Goal: Find specific page/section: Find specific page/section

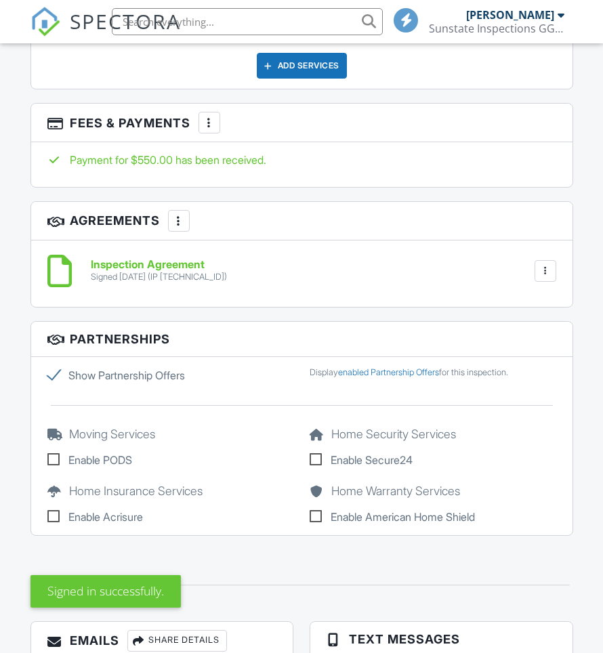
click at [212, 127] on div at bounding box center [210, 123] width 14 height 14
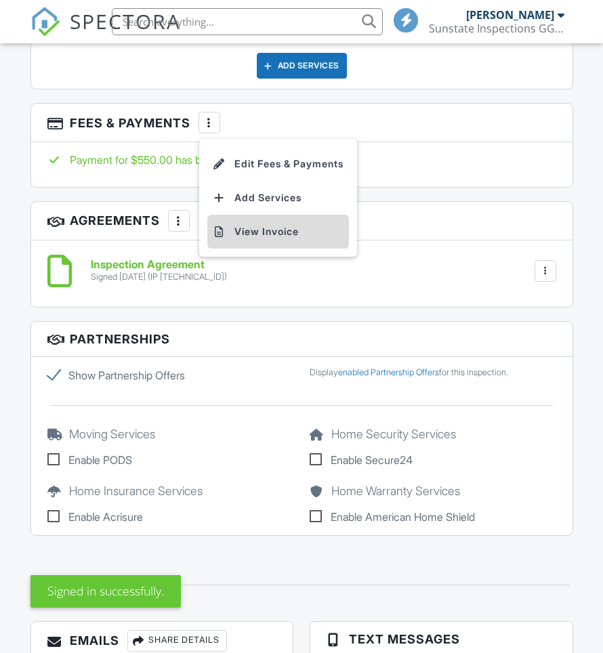
click at [286, 228] on li "View Invoice" at bounding box center [278, 232] width 142 height 34
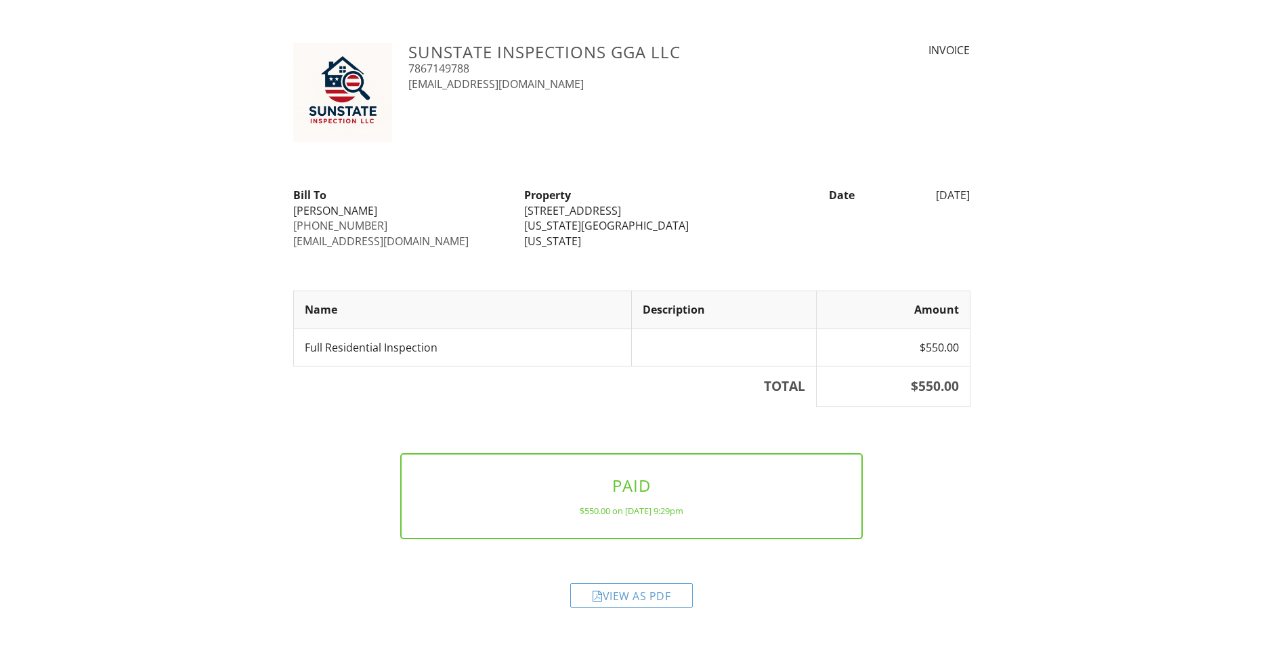
click at [1174, 10] on html "Sunstate Inspections GGA LLC 7867149788 guilleglez1965@gmail.com INVOICE Bill T…" at bounding box center [631, 315] width 1263 height 631
